Goal: Information Seeking & Learning: Find contact information

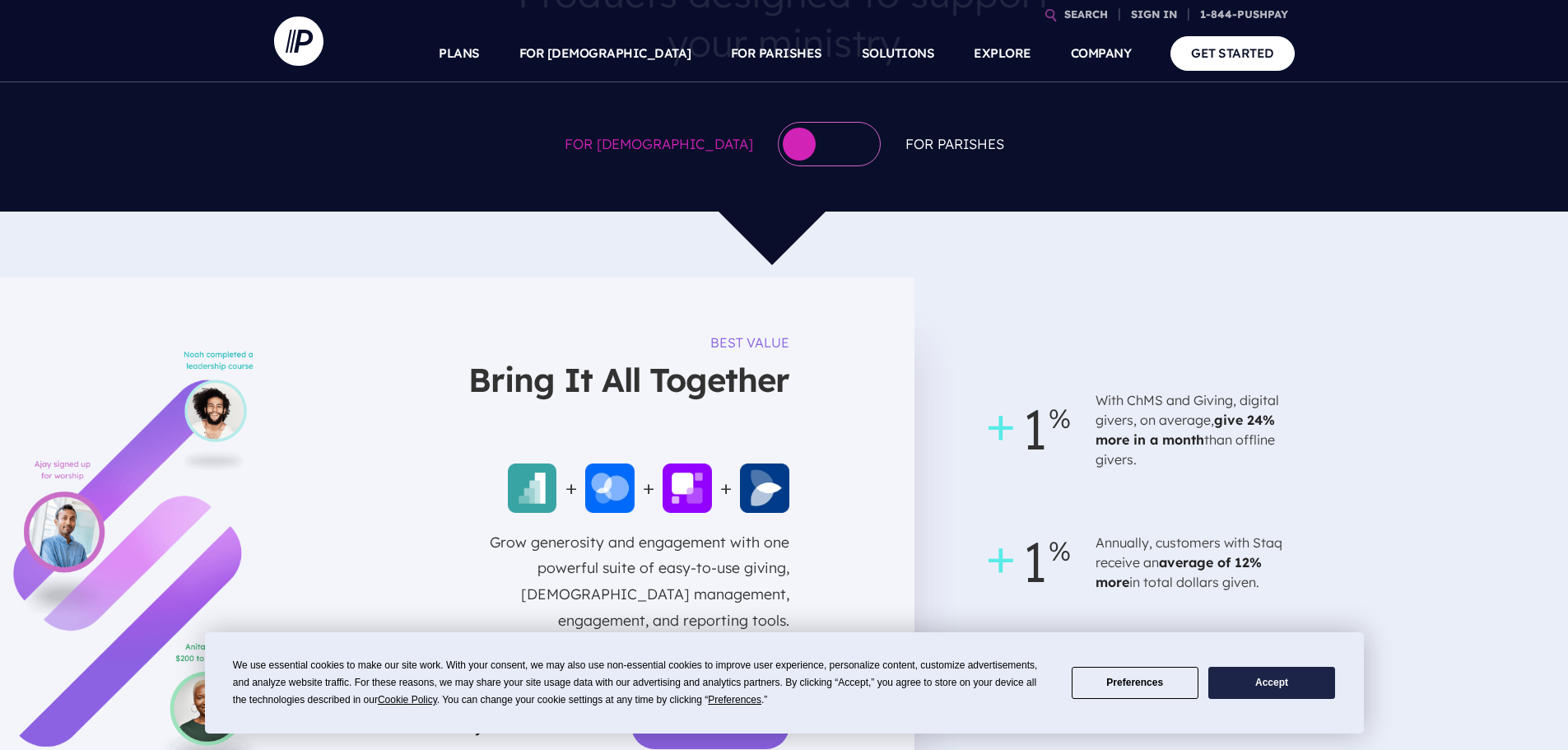
scroll to position [1071, 0]
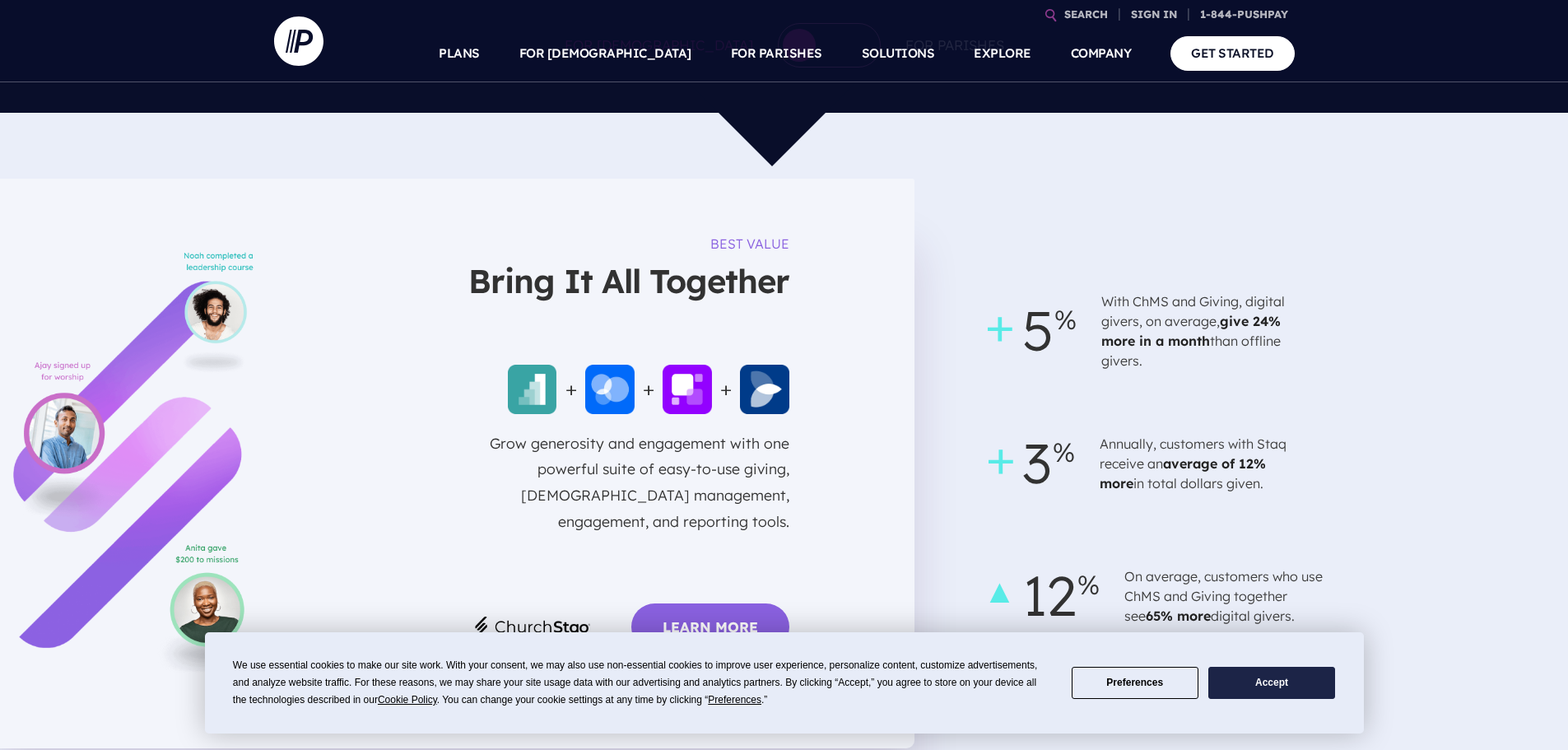
click at [1243, 698] on button "Accept" at bounding box center [1272, 683] width 127 height 32
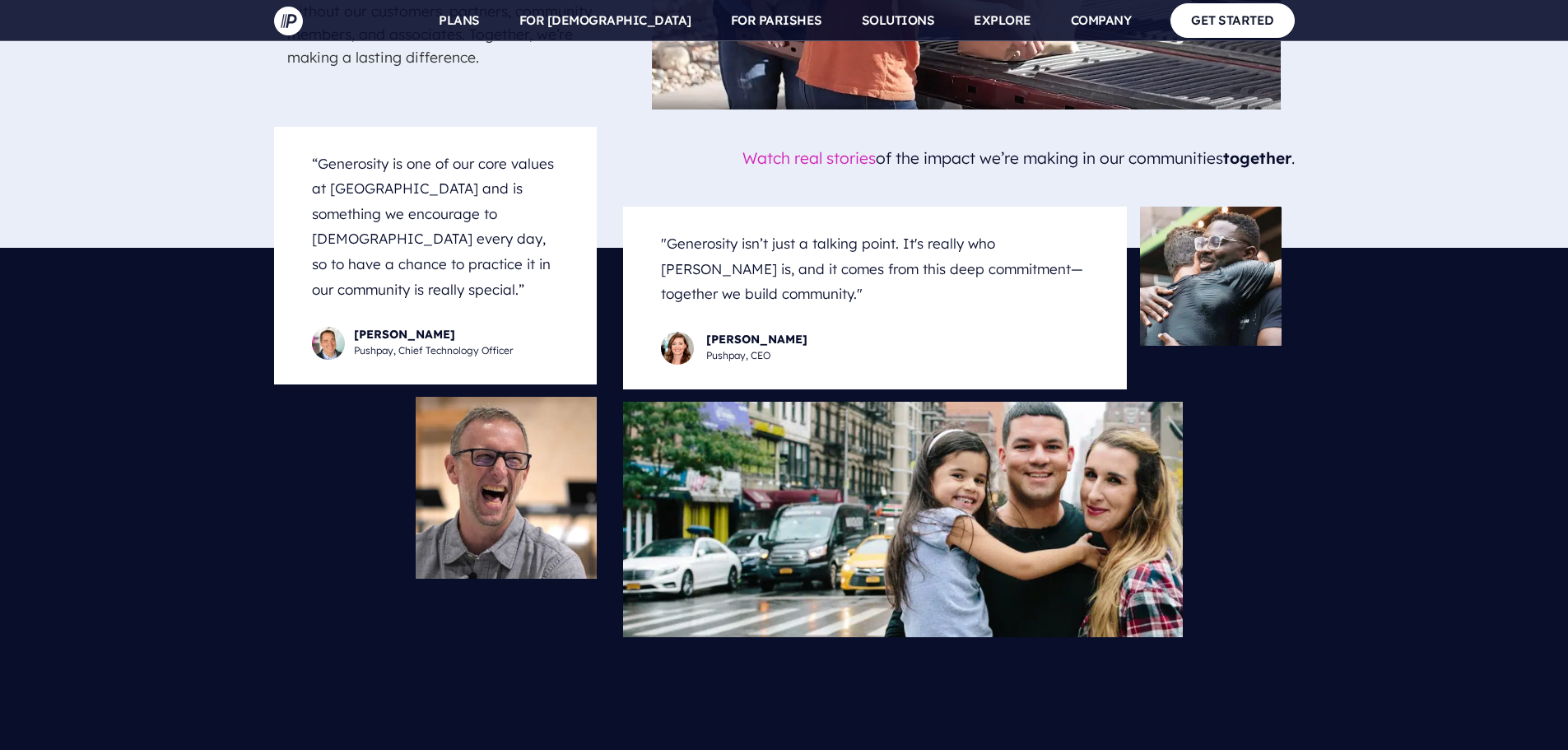
click at [1446, 638] on div at bounding box center [784, 679] width 1568 height 82
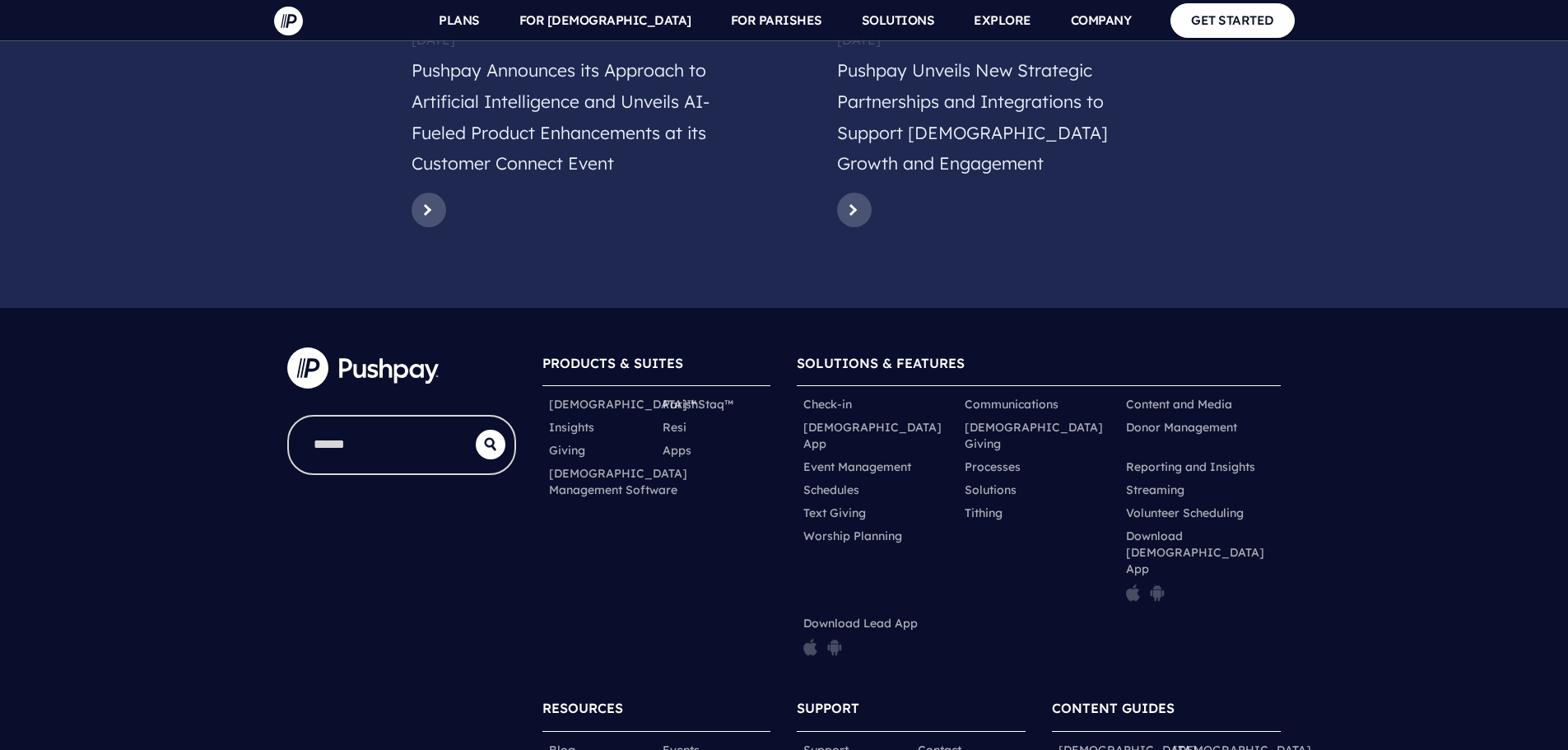
drag, startPoint x: 537, startPoint y: 263, endPoint x: 700, endPoint y: 477, distance: 269.0
click at [700, 476] on div "PRODUCTS & SUITES ChurchStaq™ ParishStaq™ Insights Resi Giving" at bounding box center [656, 506] width 255 height 345
drag, startPoint x: 796, startPoint y: 715, endPoint x: 918, endPoint y: 716, distance: 122.0
click at [936, 742] on link "Contact" at bounding box center [939, 750] width 43 height 17
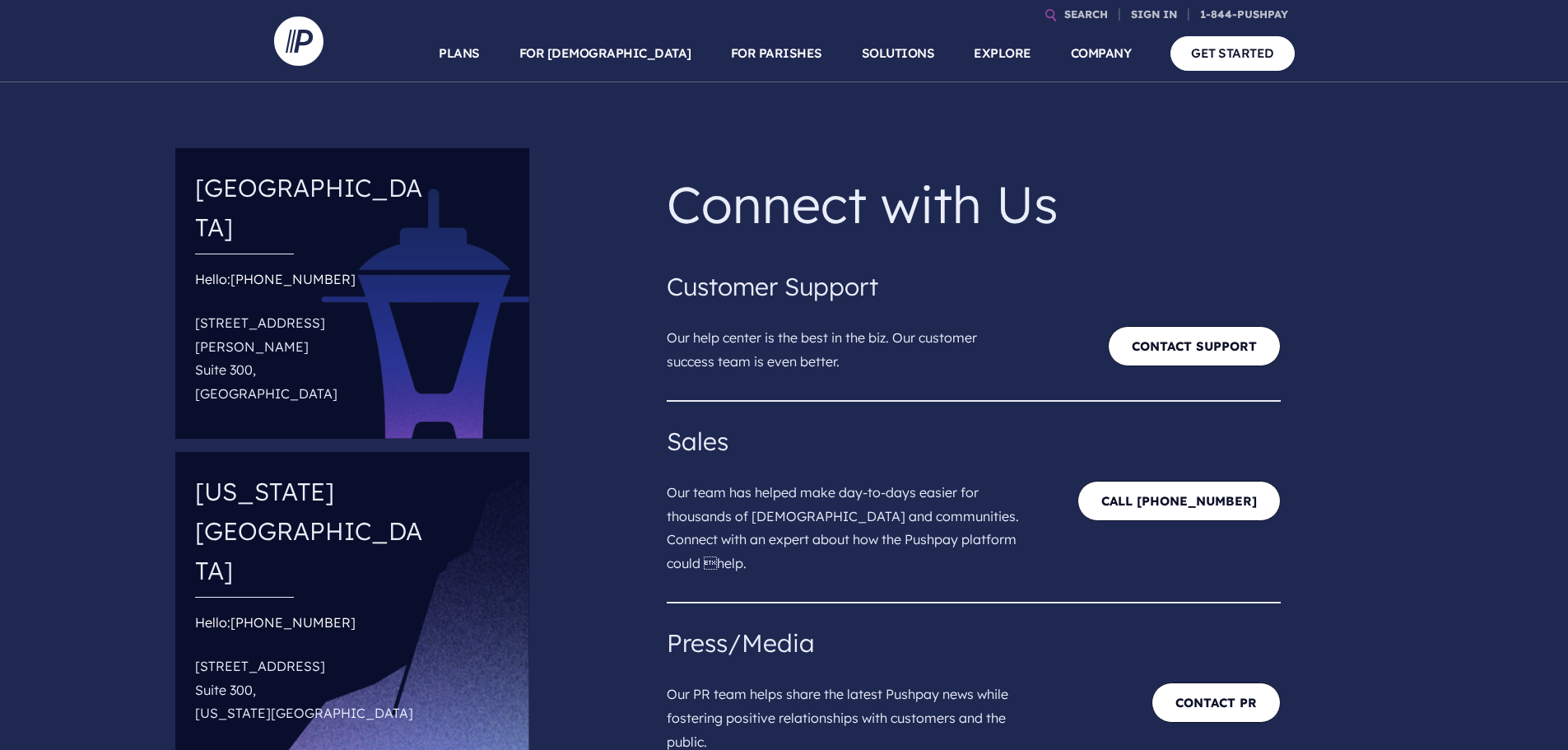
drag, startPoint x: 345, startPoint y: 336, endPoint x: 192, endPoint y: 277, distance: 164.0
click at [192, 277] on div "Seattle Hello: (844) 787-4729 18300 Redmond Way Suite 300, Redmond, WA 98052" at bounding box center [352, 294] width 354 height 291
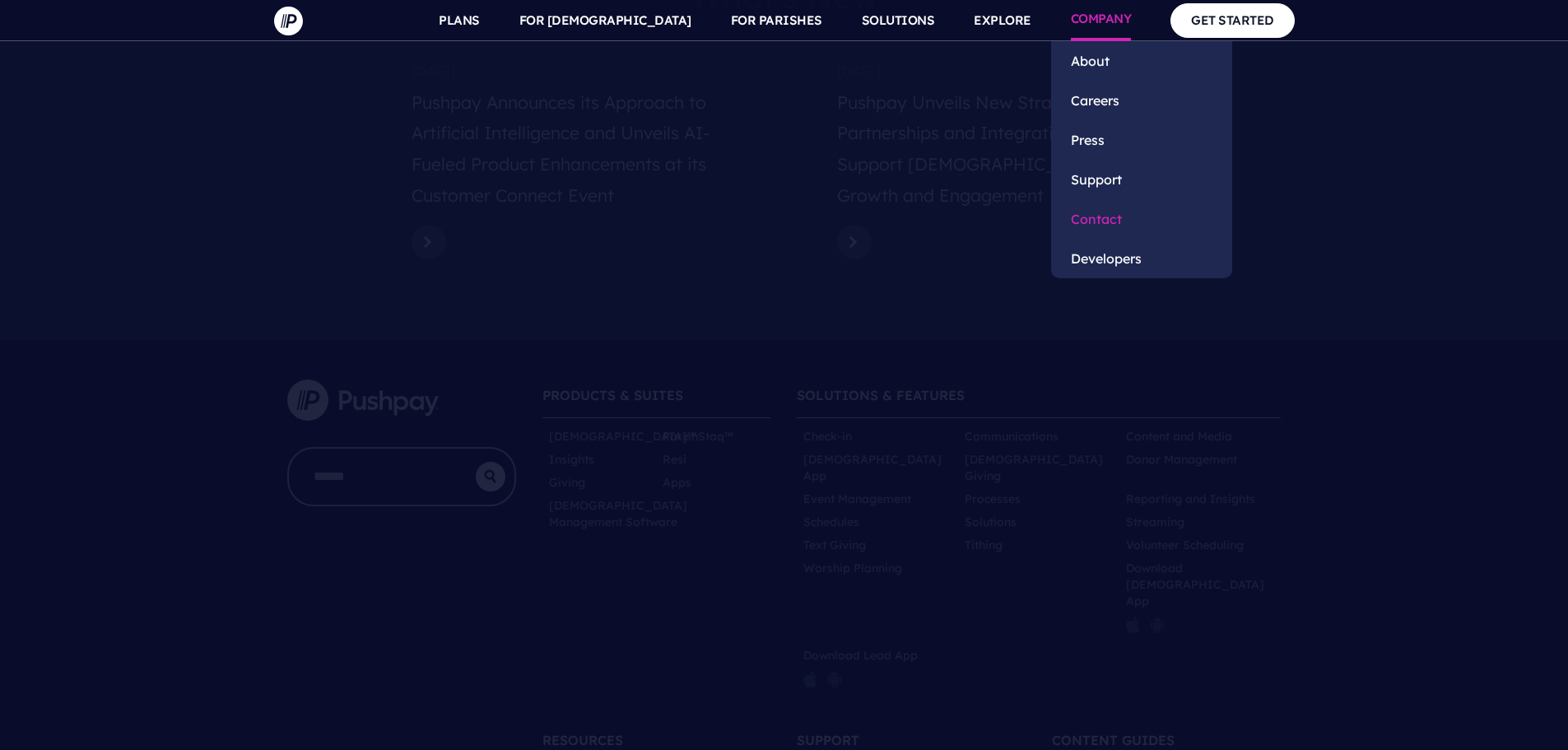
click at [1104, 223] on link "Contact" at bounding box center [1141, 219] width 181 height 40
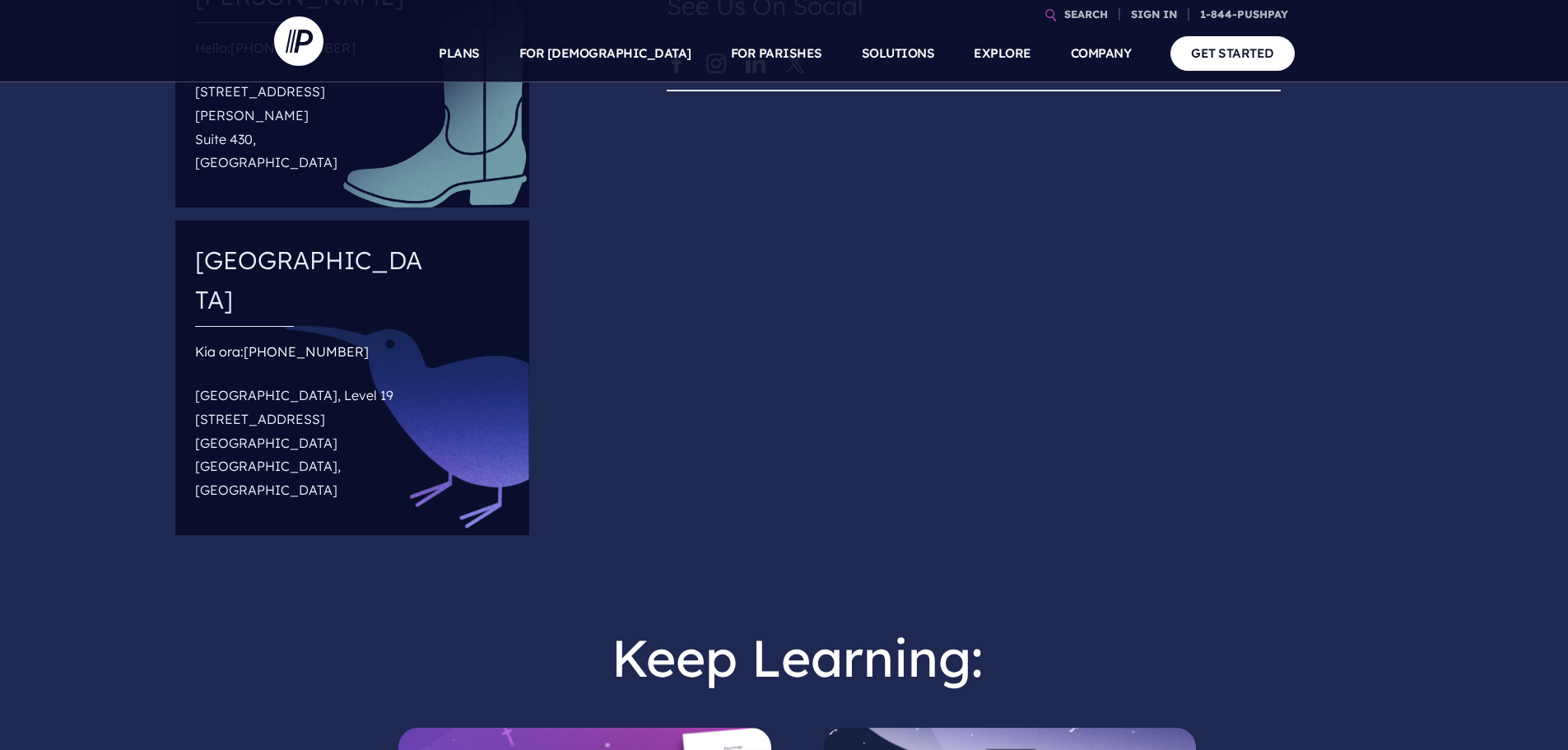
scroll to position [824, 0]
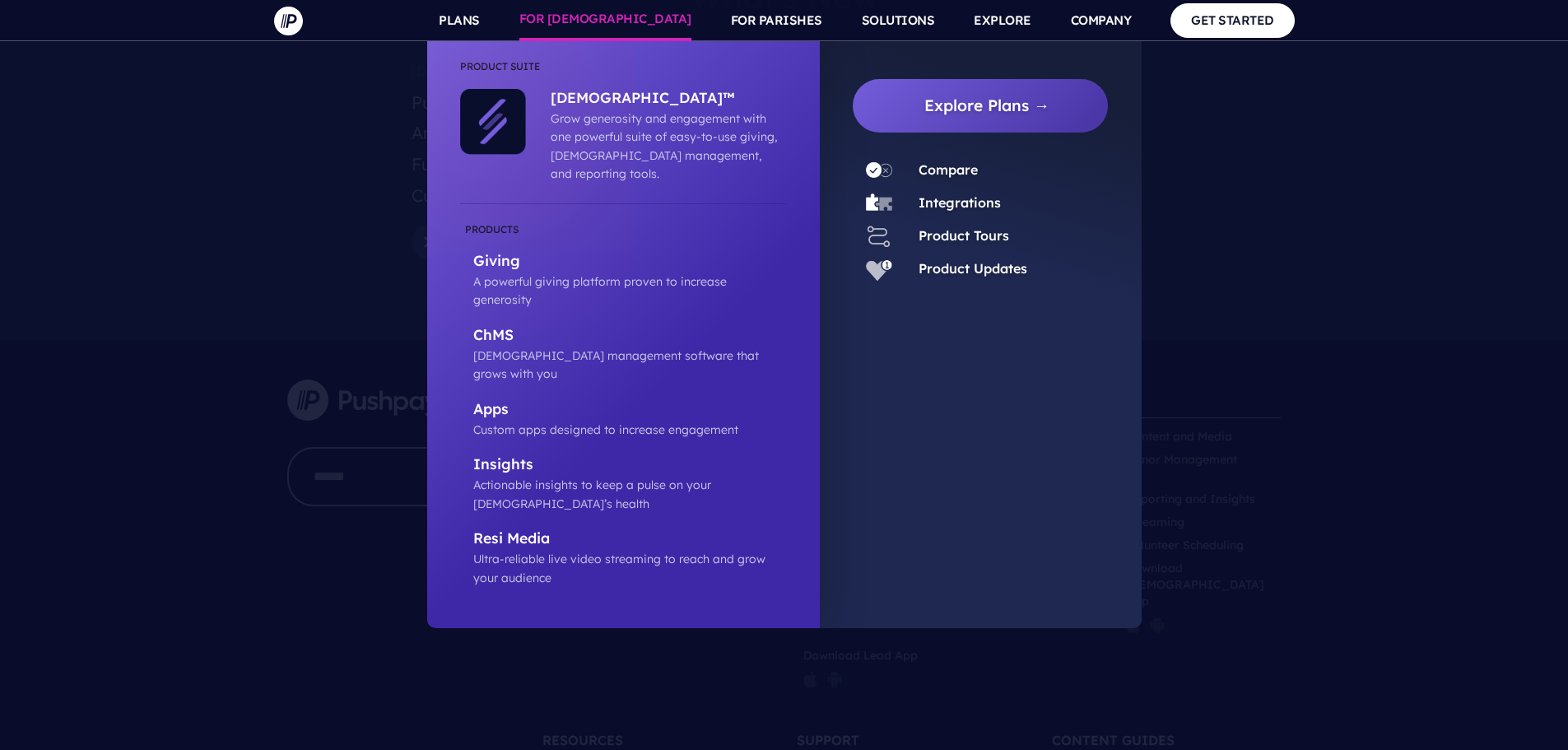
drag, startPoint x: 1094, startPoint y: 59, endPoint x: 606, endPoint y: 35, distance: 488.6
click at [1094, 59] on link "About" at bounding box center [1141, 61] width 181 height 40
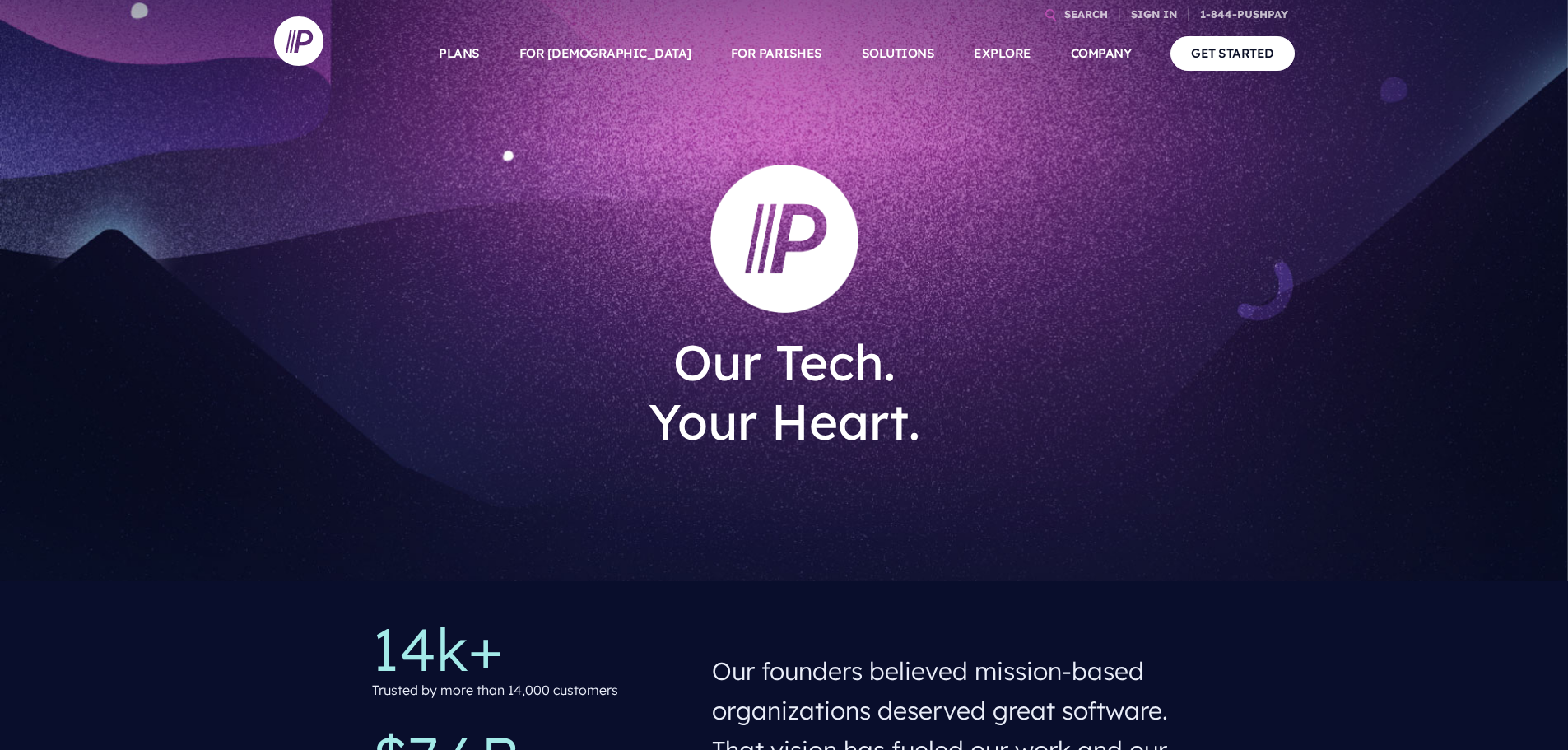
click at [911, 537] on div "Our Tech. Your Heart." at bounding box center [785, 290] width 1021 height 581
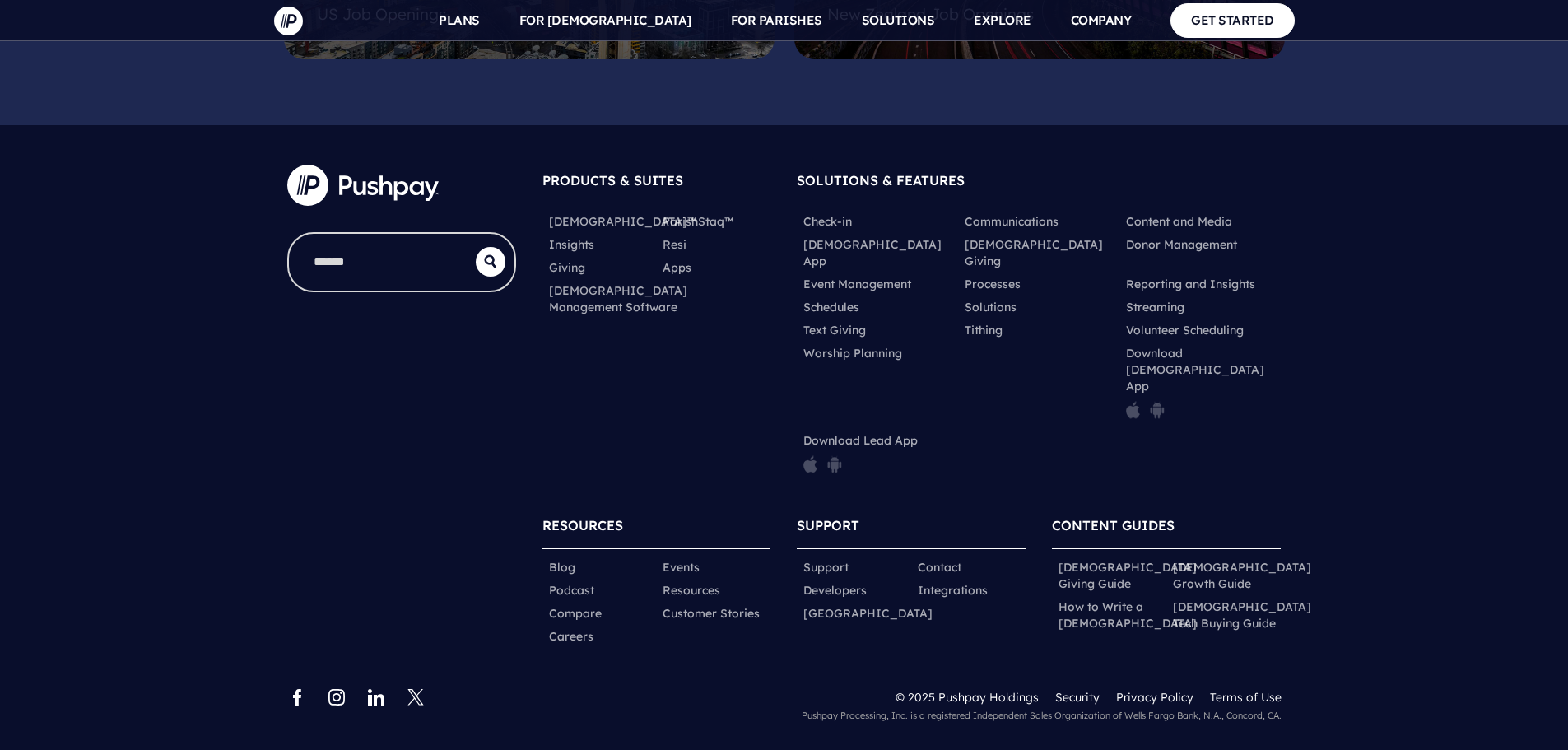
scroll to position [4481, 0]
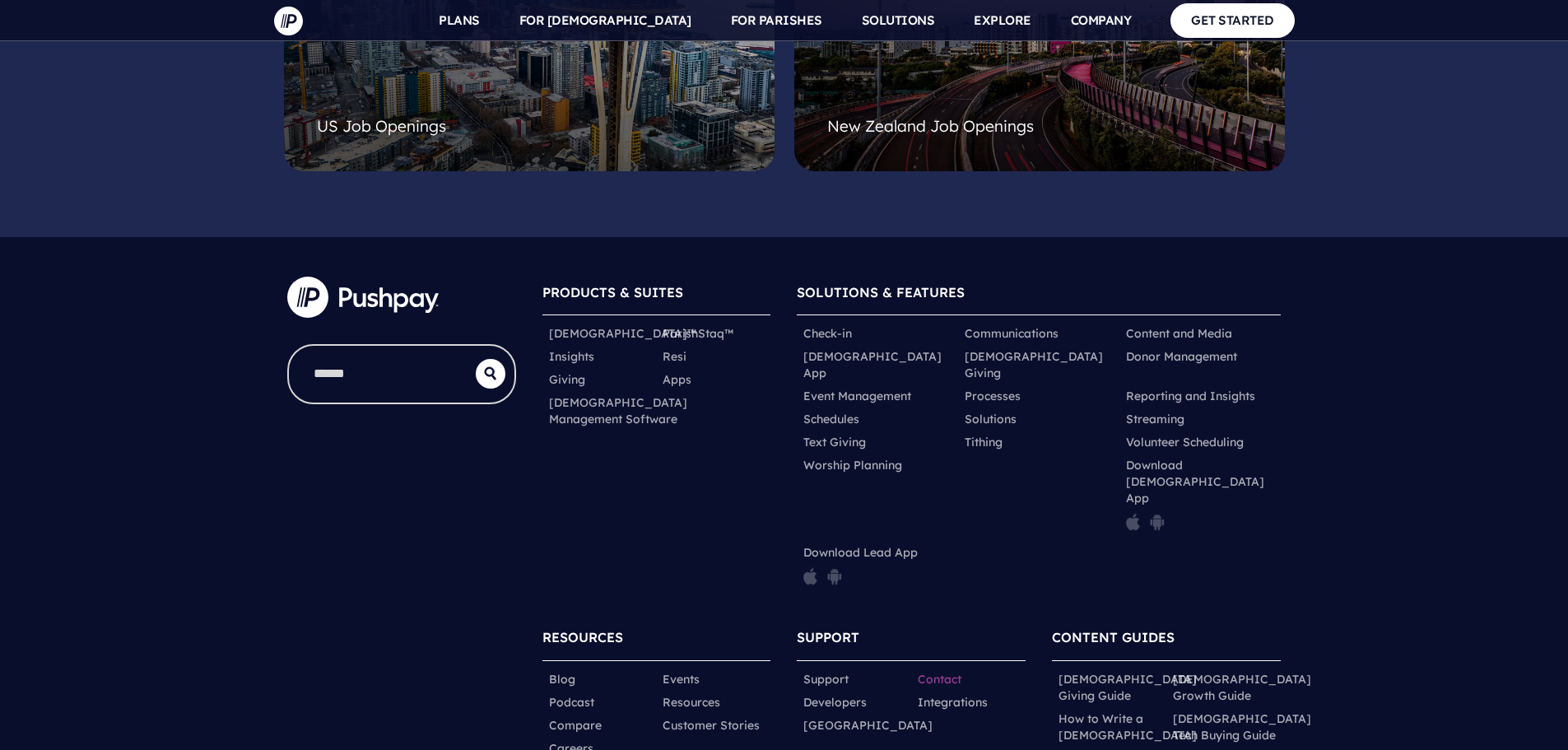
click at [937, 671] on link "Contact" at bounding box center [939, 679] width 43 height 17
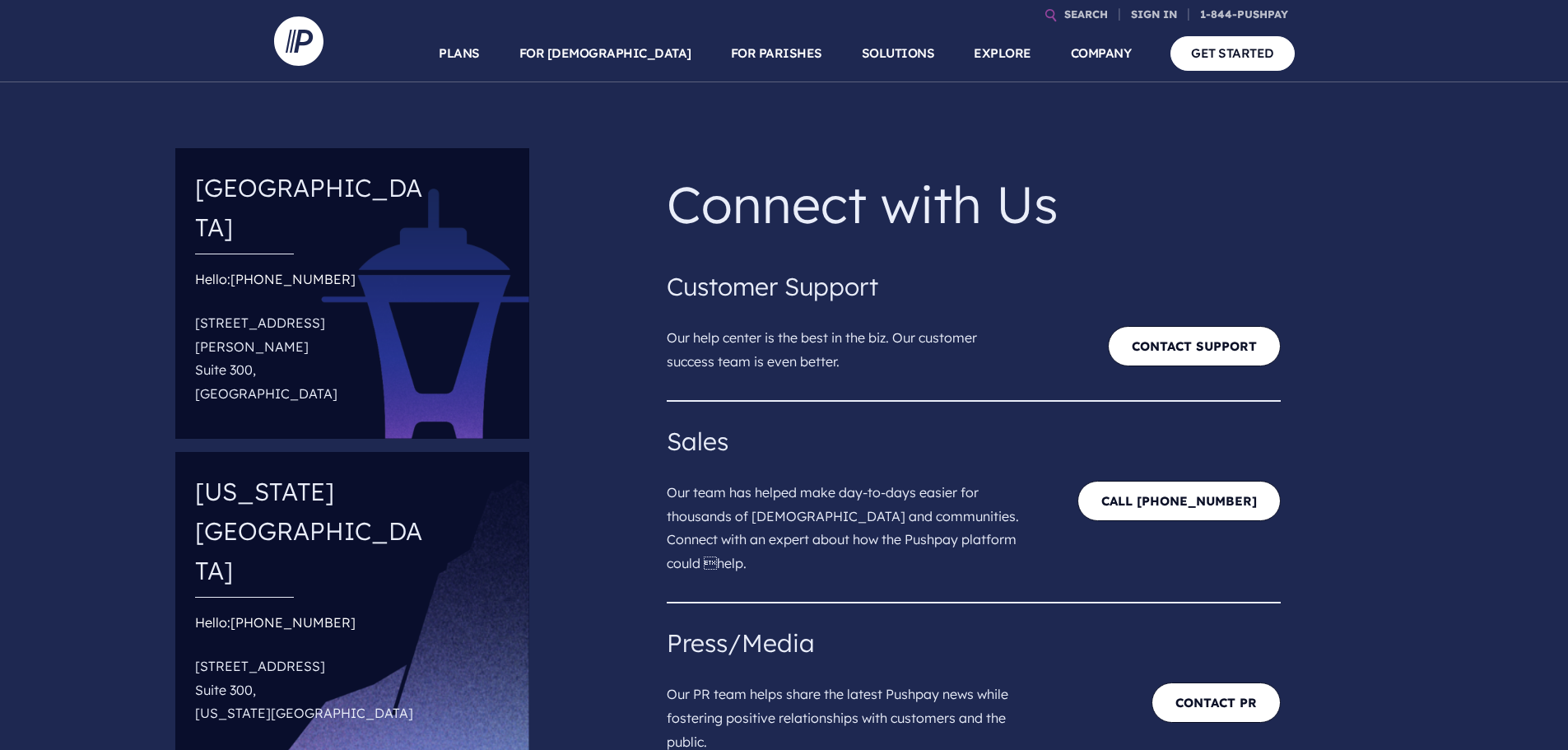
click at [245, 304] on p "[STREET_ADDRESS][PERSON_NAME]" at bounding box center [312, 358] width 235 height 108
click at [243, 304] on p "[STREET_ADDRESS][PERSON_NAME]" at bounding box center [312, 358] width 235 height 108
copy p "[STREET_ADDRESS][PERSON_NAME]"
